Goal: Navigation & Orientation: Find specific page/section

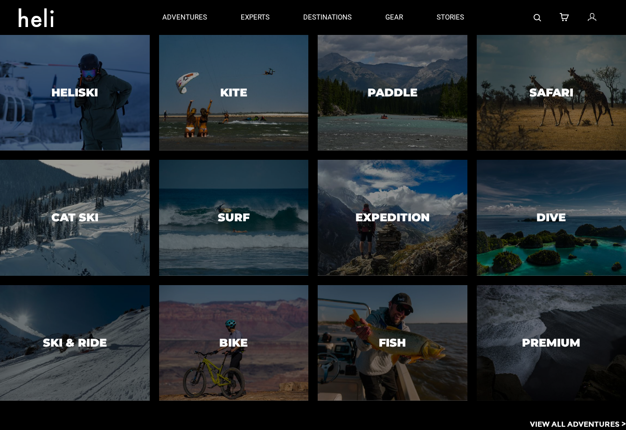
click at [571, 422] on p "View All Adventures >" at bounding box center [578, 425] width 96 height 11
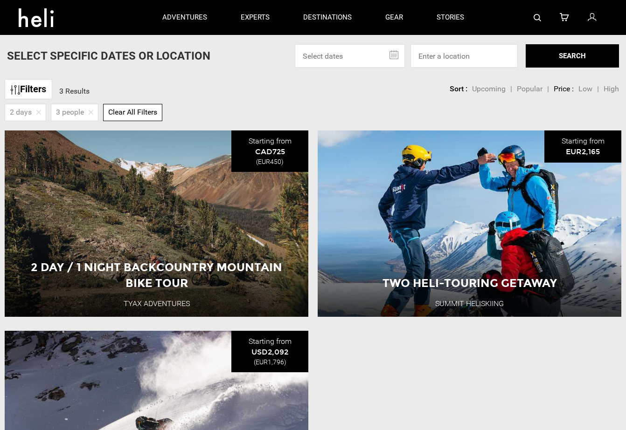
click at [135, 113] on span "Clear All Filters" at bounding box center [132, 112] width 49 height 9
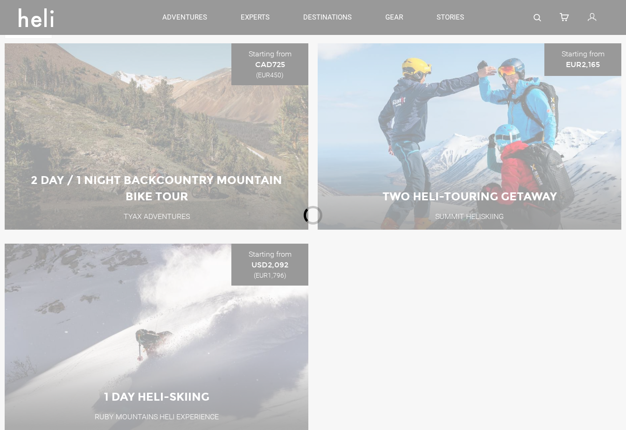
scroll to position [86, 0]
